Goal: Task Accomplishment & Management: Complete application form

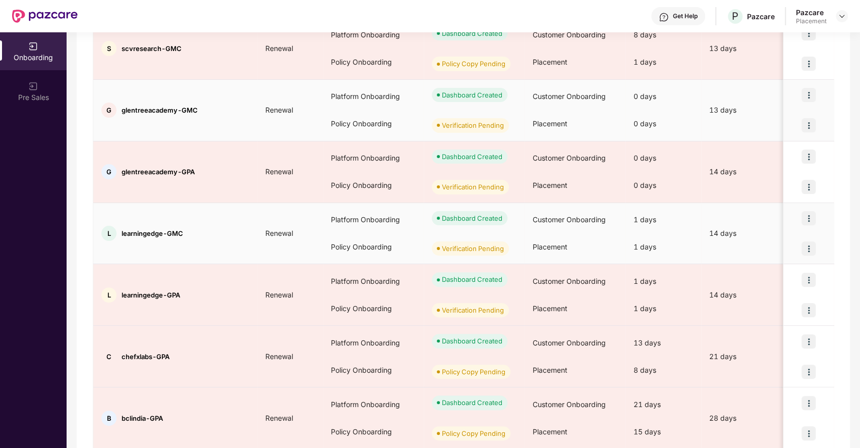
scroll to position [246, 0]
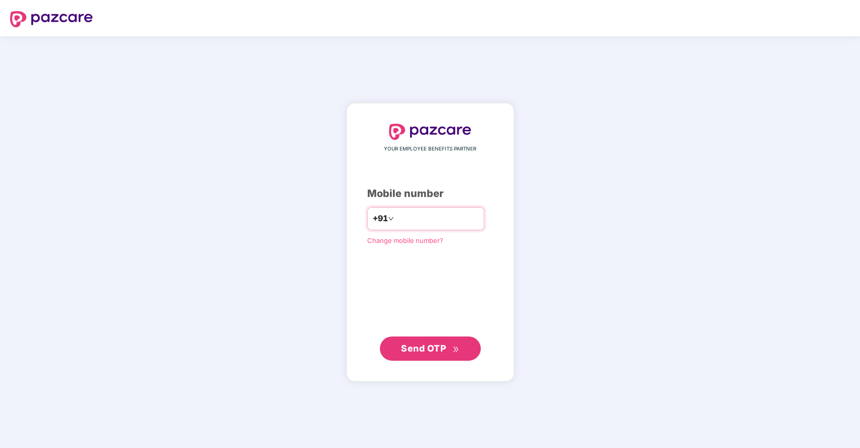
click at [403, 216] on input "number" at bounding box center [437, 218] width 83 height 16
type input "**********"
